Goal: Consume media (video, audio)

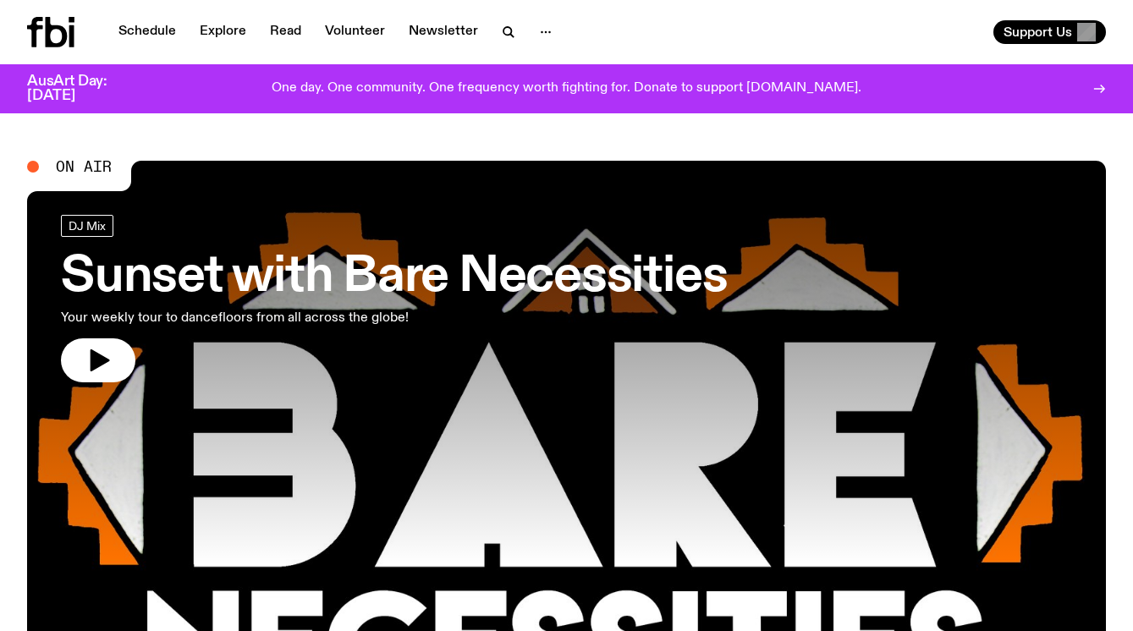
click at [66, 167] on span "On Air" at bounding box center [84, 166] width 56 height 15
click at [1101, 85] on icon at bounding box center [1102, 89] width 3 height 8
click at [85, 360] on icon "button" at bounding box center [98, 360] width 27 height 27
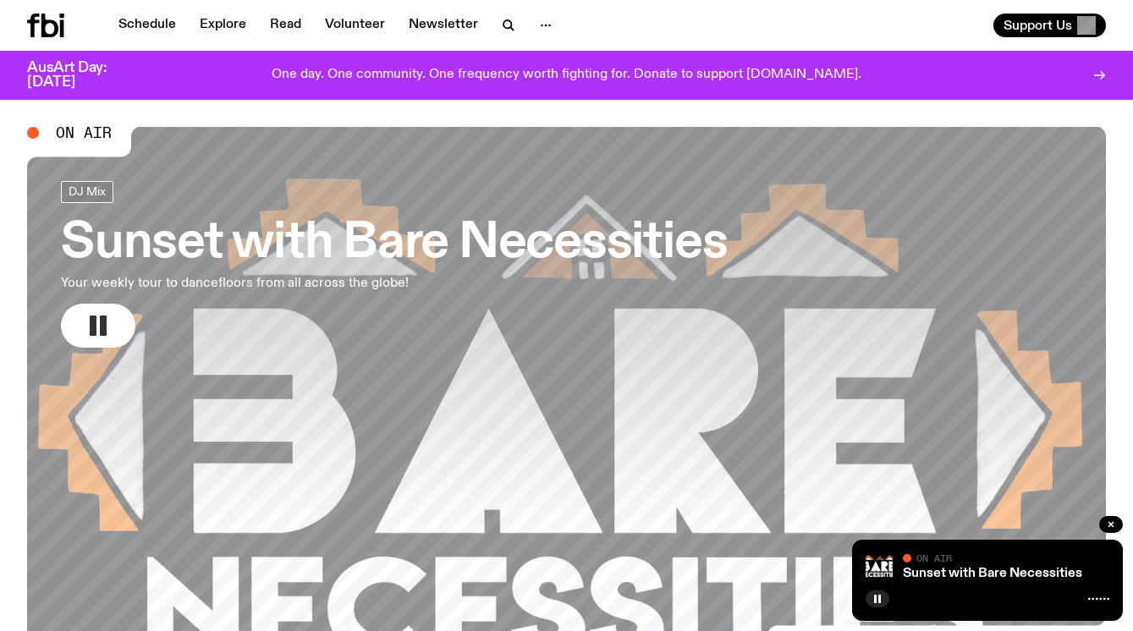
scroll to position [30, 0]
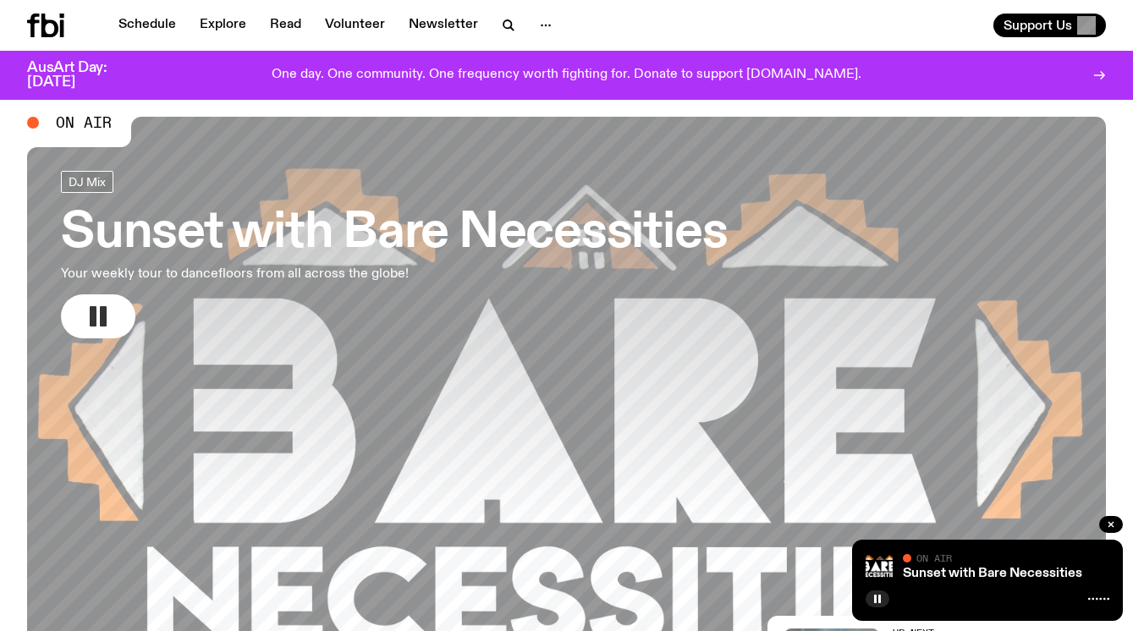
click at [1031, 585] on div "Sunset with Bare Necessities On Air On Air" at bounding box center [987, 580] width 271 height 81
click at [1092, 595] on icon at bounding box center [1098, 599] width 21 height 14
click at [1003, 557] on div "On Air" at bounding box center [1006, 559] width 206 height 13
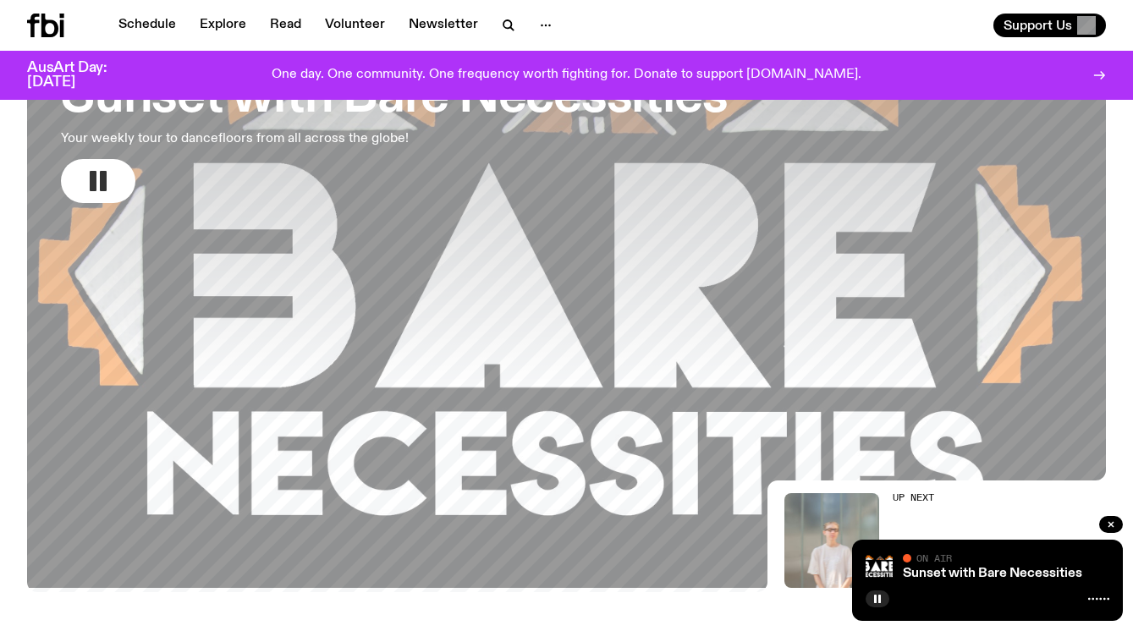
scroll to position [161, 0]
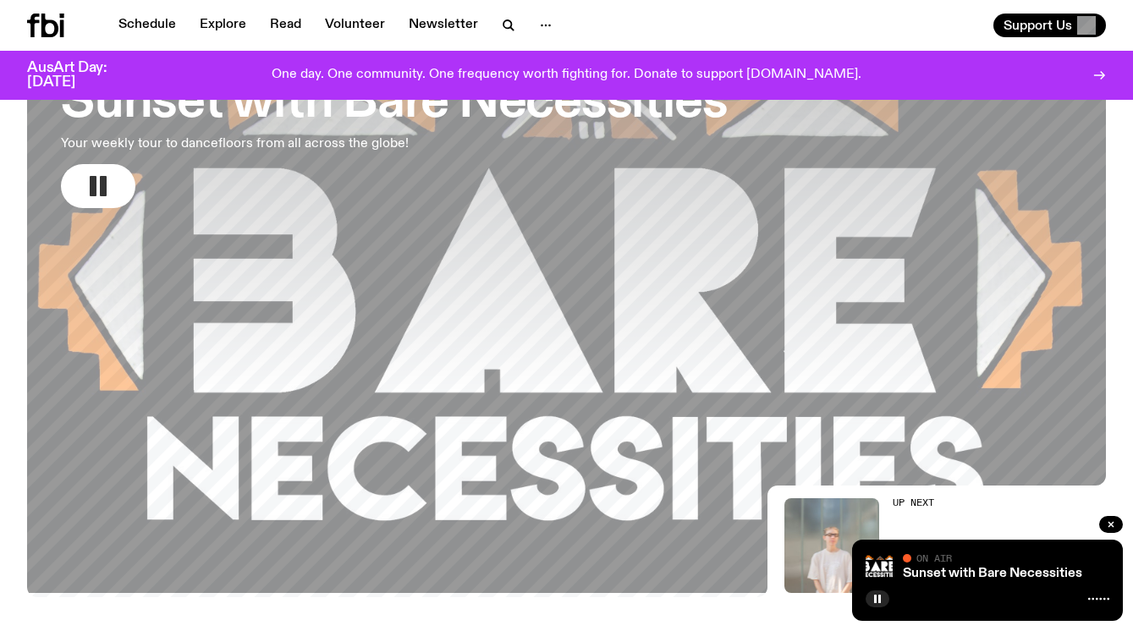
click at [968, 581] on div "Sunset with Bare Necessities On Air On Air" at bounding box center [987, 580] width 271 height 81
click at [932, 578] on link "Sunset with Bare Necessities" at bounding box center [992, 574] width 179 height 14
